Goal: Information Seeking & Learning: Learn about a topic

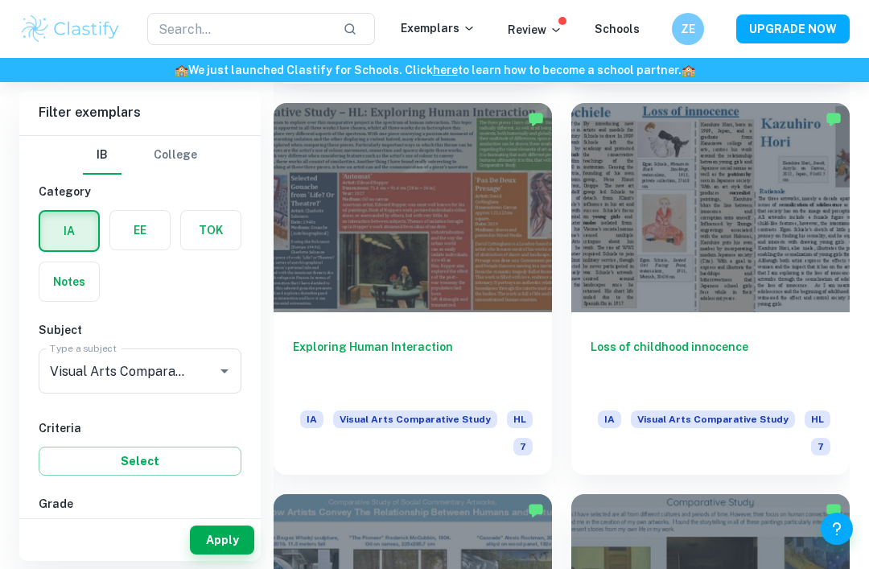
scroll to position [1926, 0]
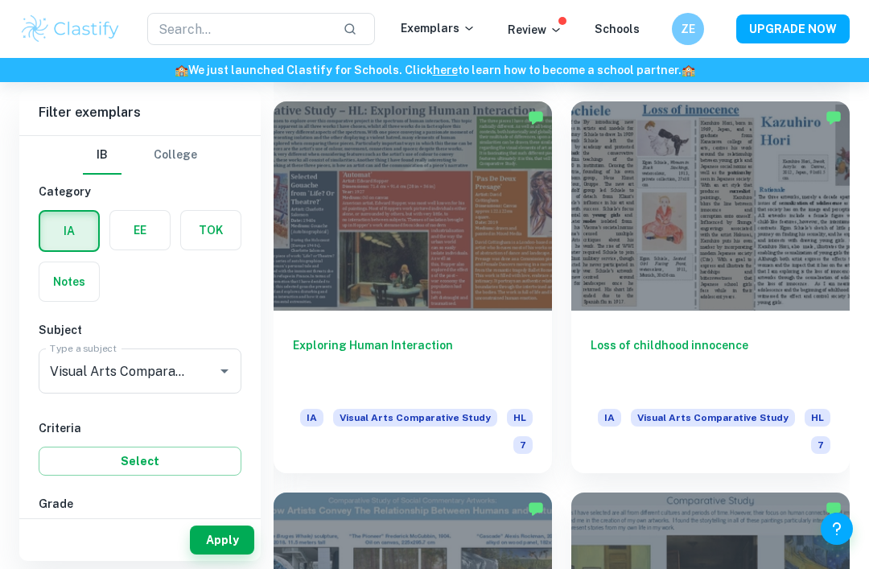
click at [518, 342] on h6 "Exploring Human Interaction" at bounding box center [413, 362] width 240 height 53
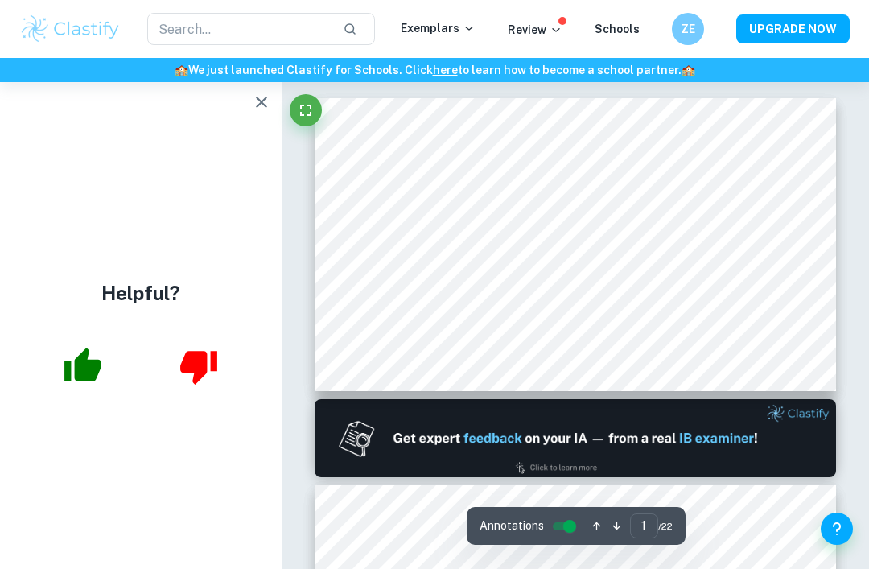
click at [269, 156] on div "Helpful?" at bounding box center [141, 325] width 282 height 487
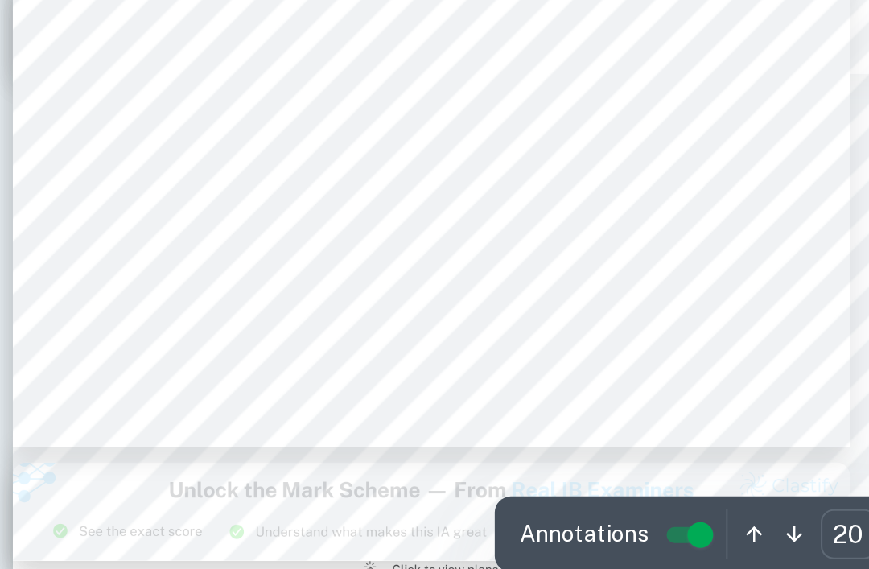
scroll to position [4771, 0]
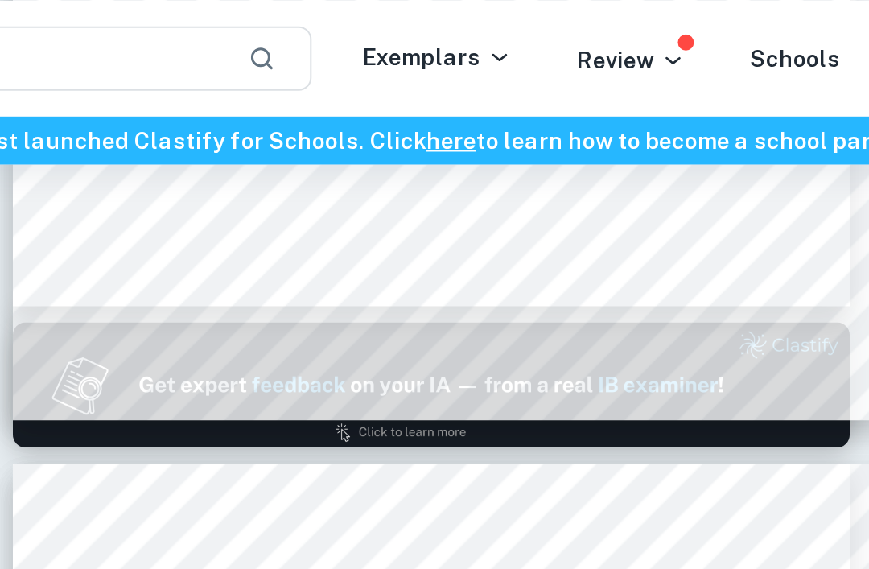
type input "1"
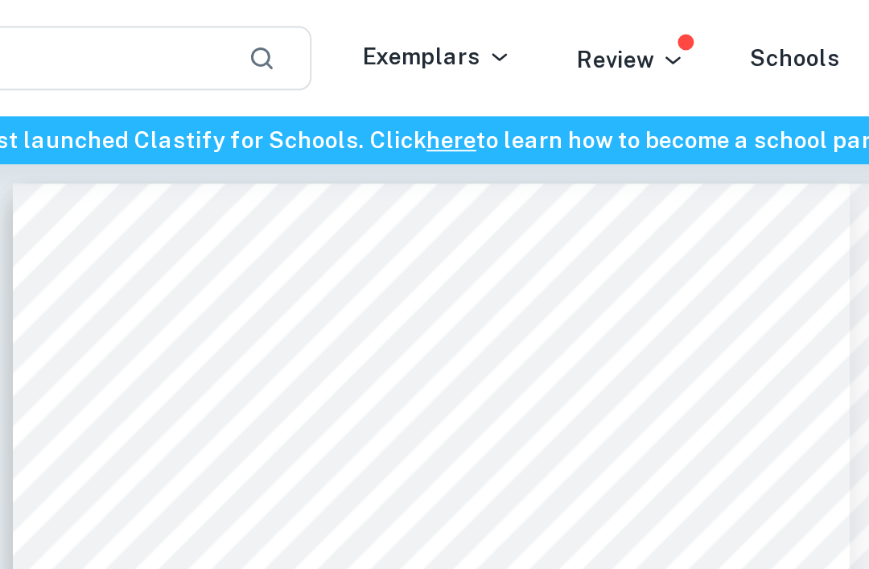
scroll to position [0, 0]
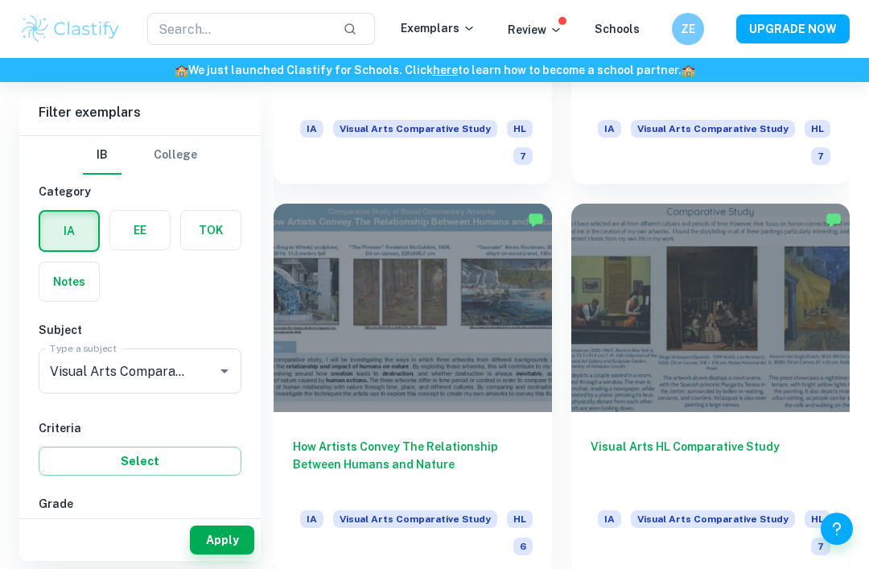
scroll to position [2219, 0]
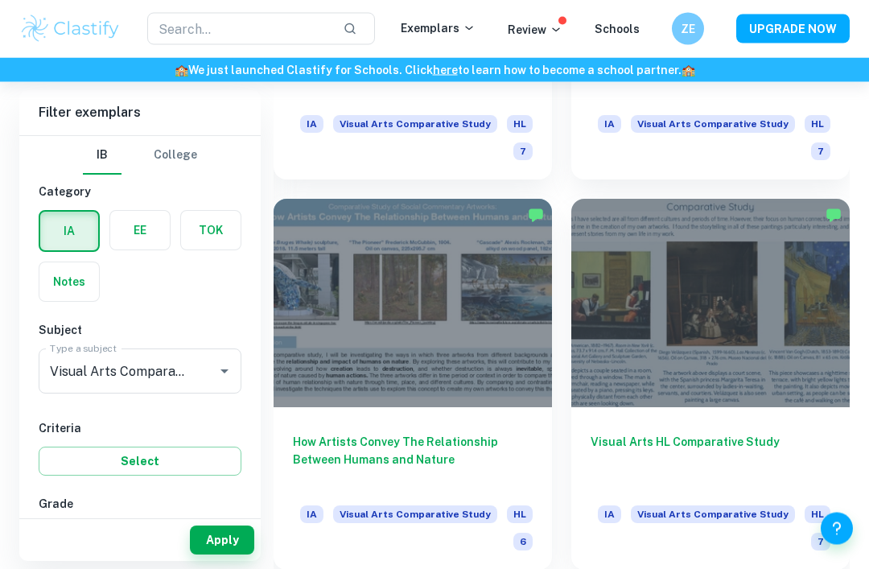
click at [776, 301] on div at bounding box center [711, 304] width 279 height 209
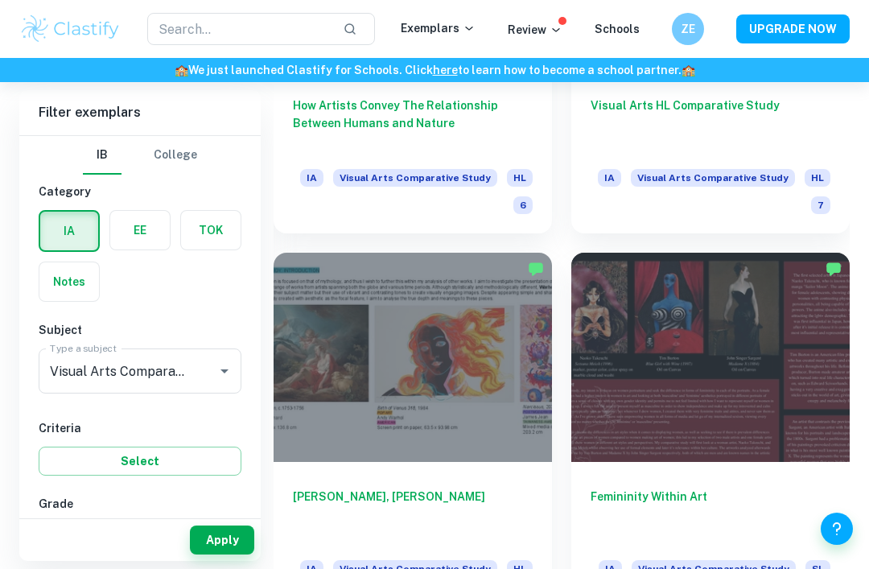
scroll to position [2560, 0]
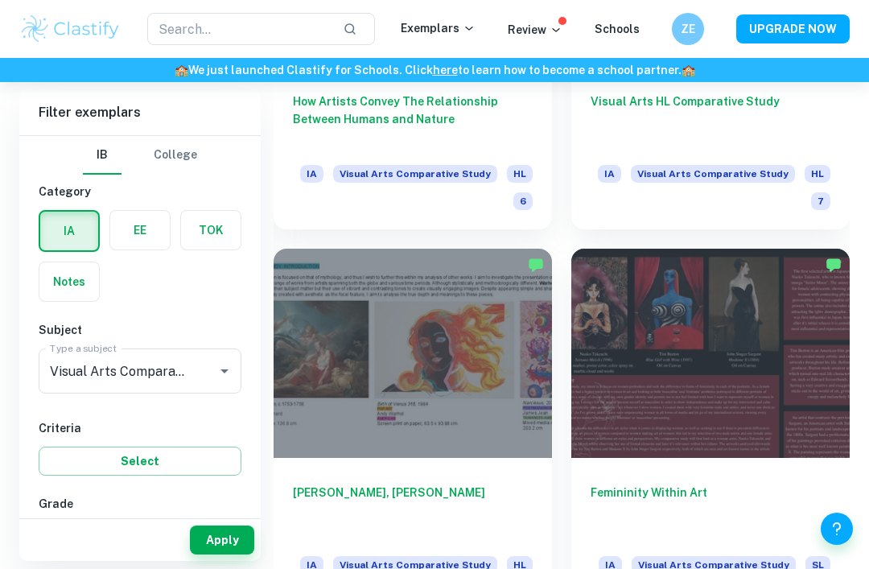
click at [448, 419] on div at bounding box center [413, 353] width 279 height 209
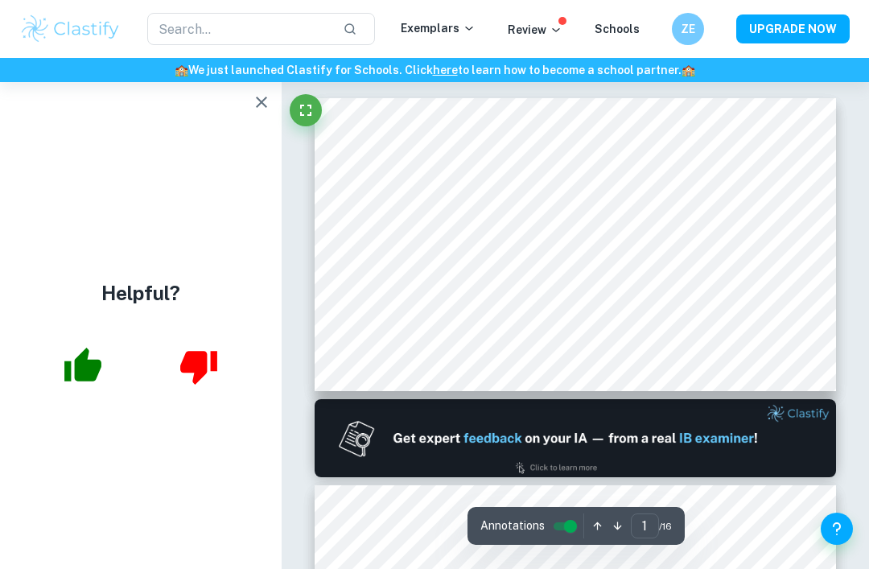
click at [261, 97] on icon "button" at bounding box center [261, 102] width 19 height 19
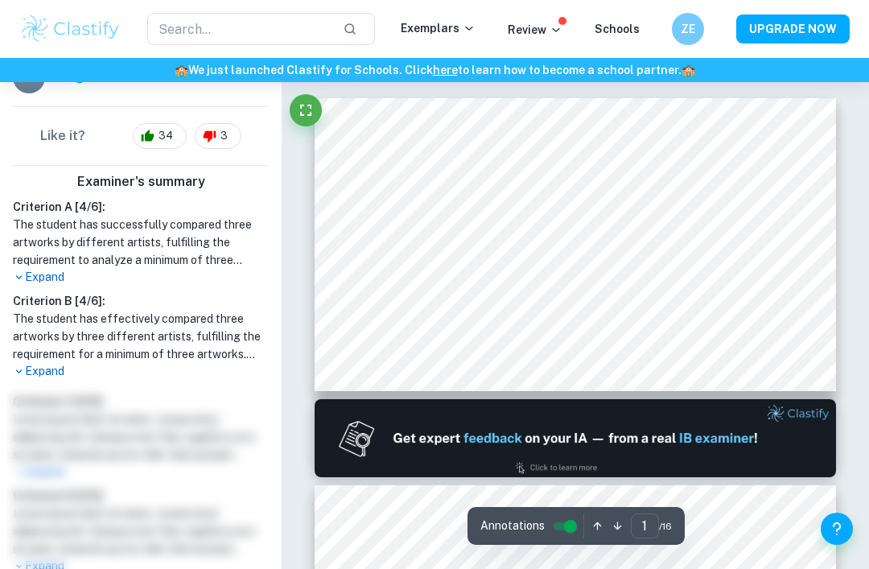
scroll to position [351, 0]
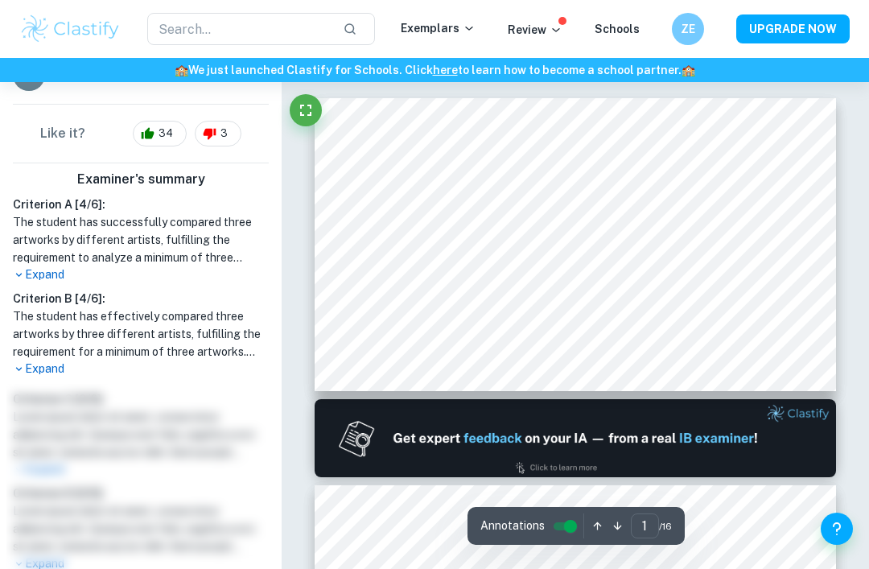
click at [61, 266] on p "Expand" at bounding box center [141, 274] width 256 height 17
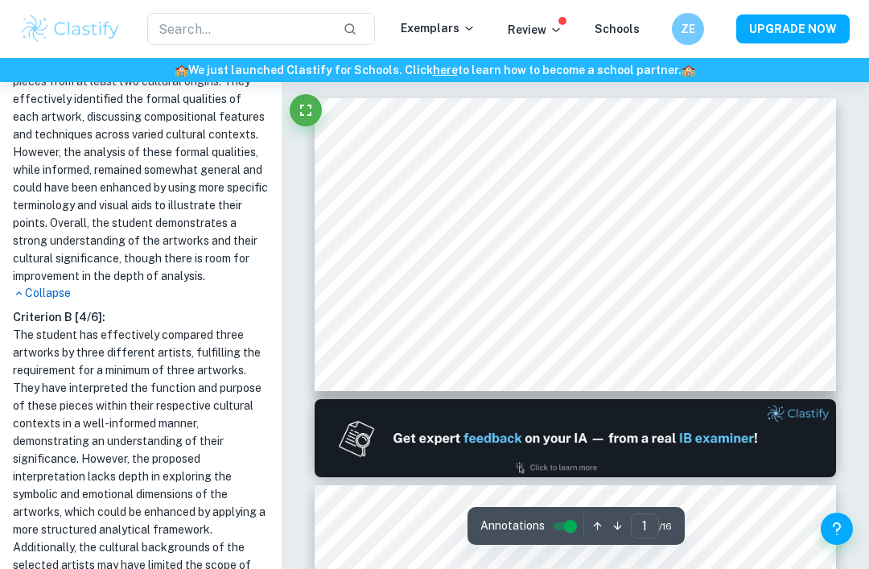
scroll to position [14, 0]
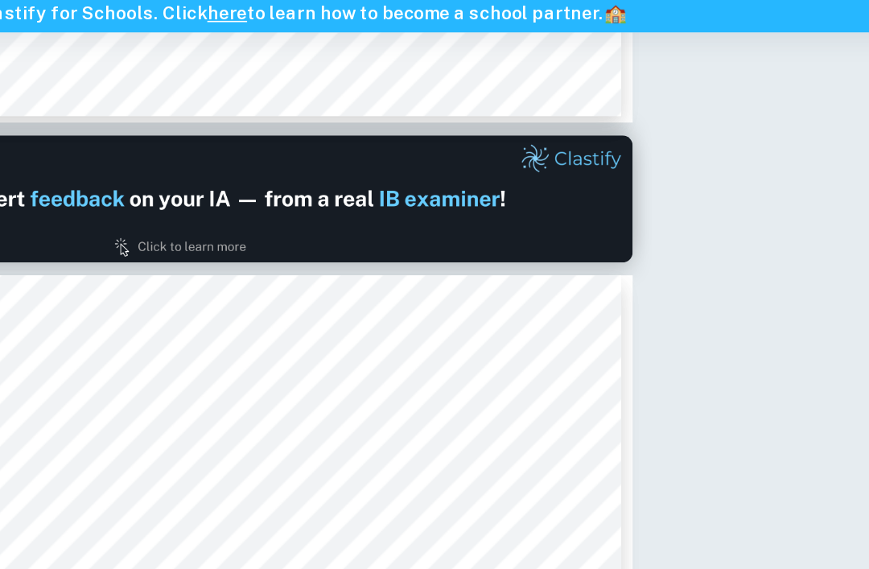
type input "1"
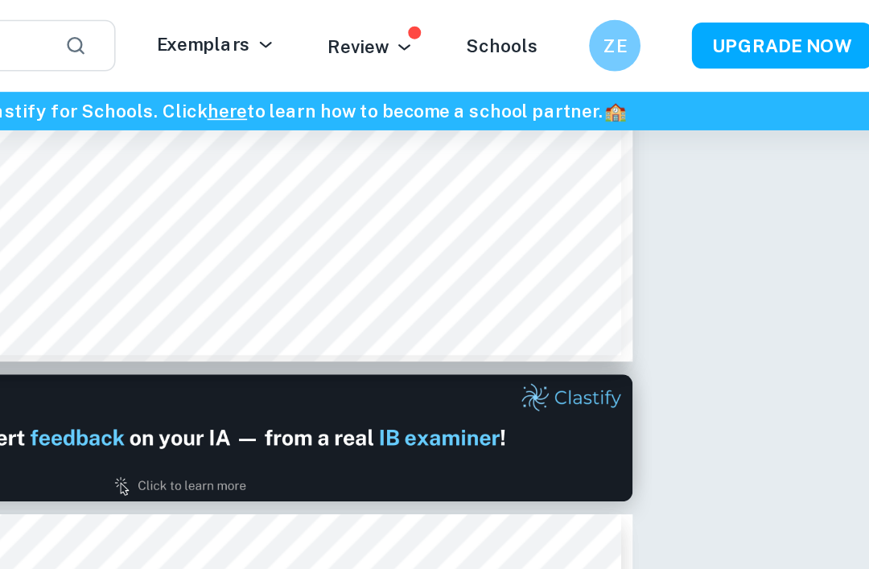
scroll to position [157, 0]
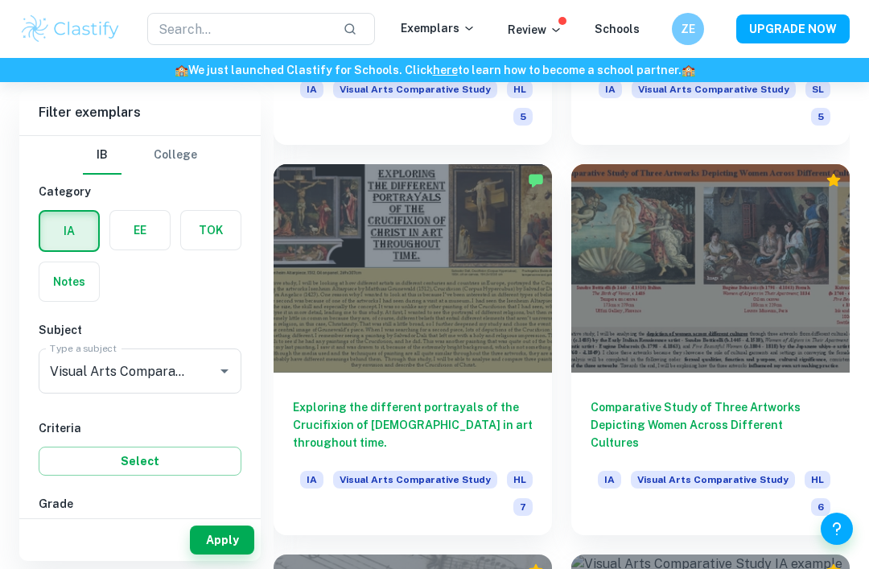
scroll to position [3028, 0]
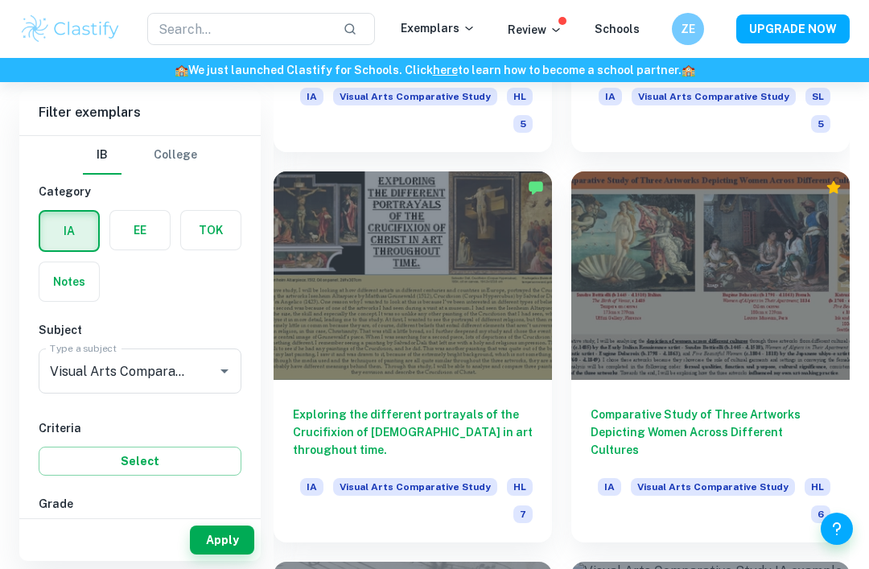
click at [510, 368] on div at bounding box center [413, 275] width 279 height 209
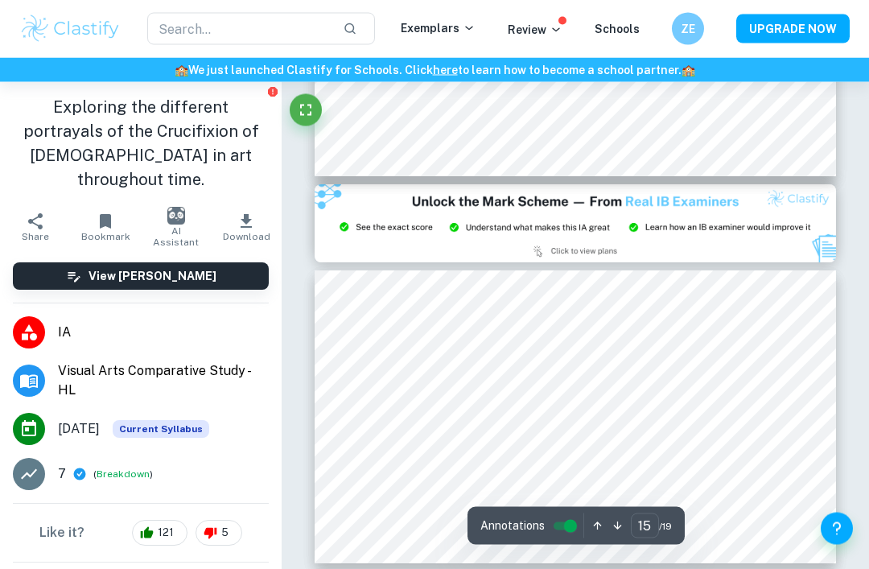
scroll to position [4388, 0]
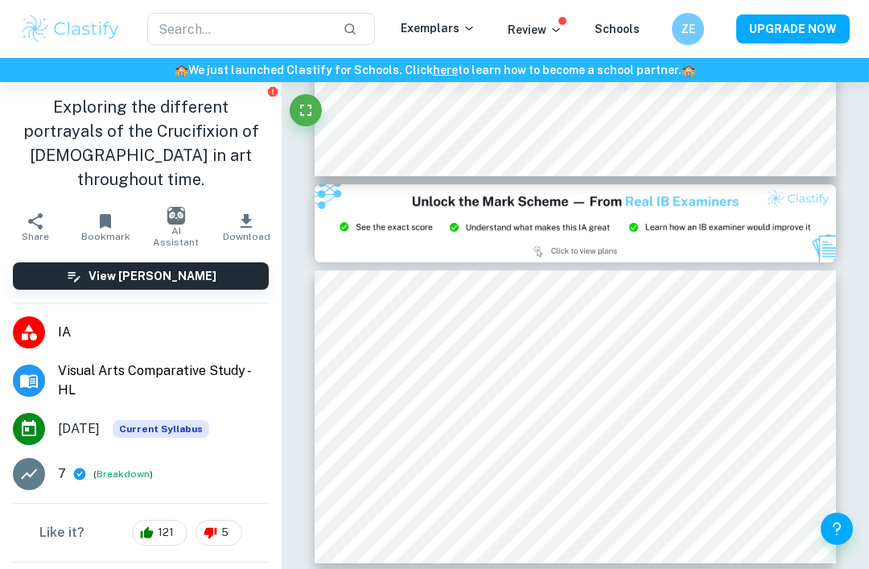
type input "14"
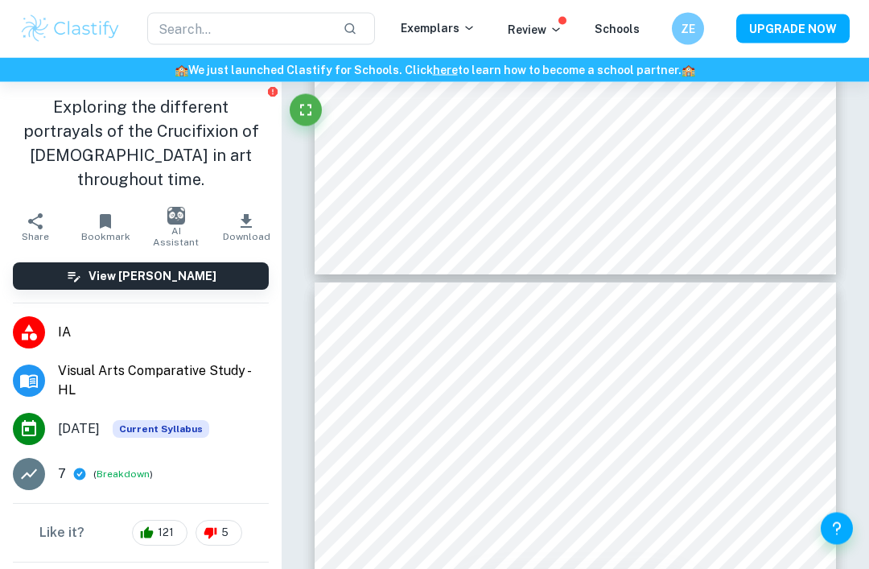
scroll to position [3989, 0]
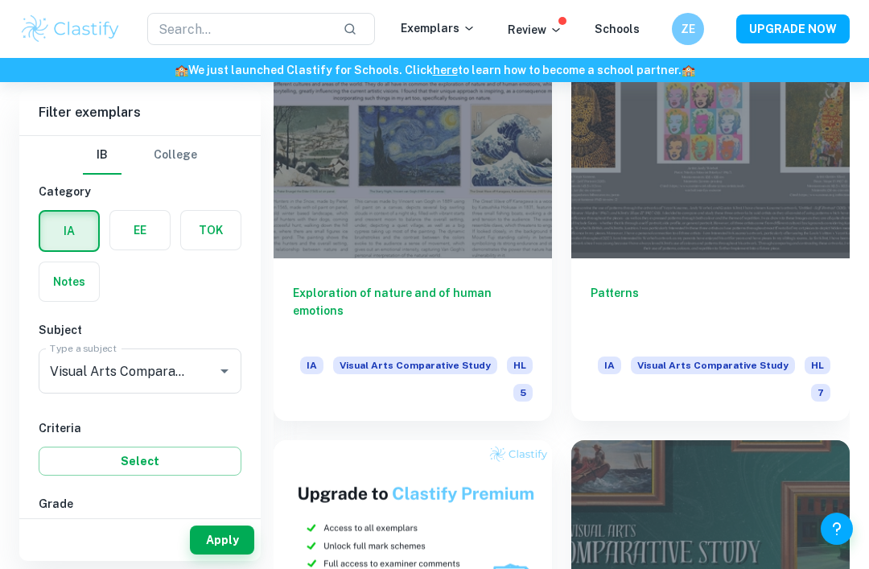
scroll to position [7442, 0]
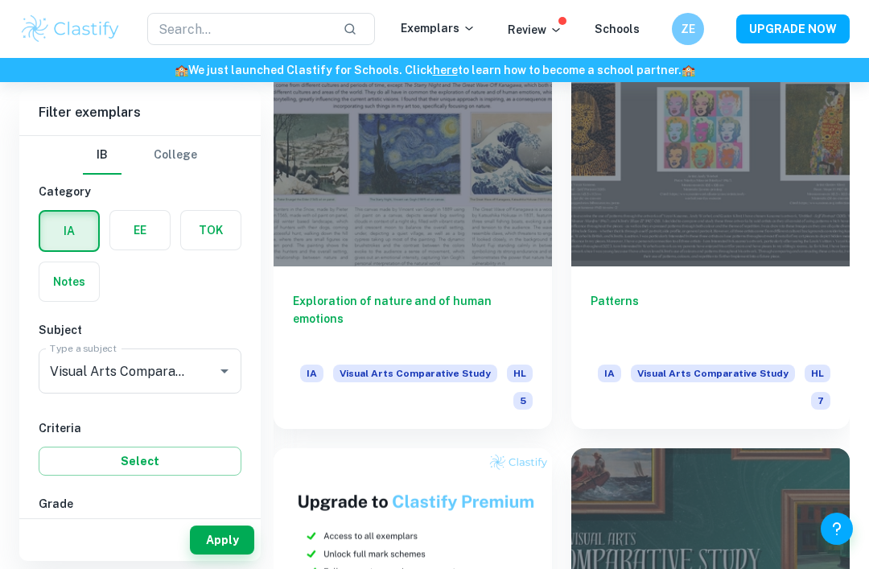
click at [782, 270] on div "Patterns IA Visual Arts Comparative Study HL 7" at bounding box center [711, 347] width 279 height 163
